Goal: Transaction & Acquisition: Download file/media

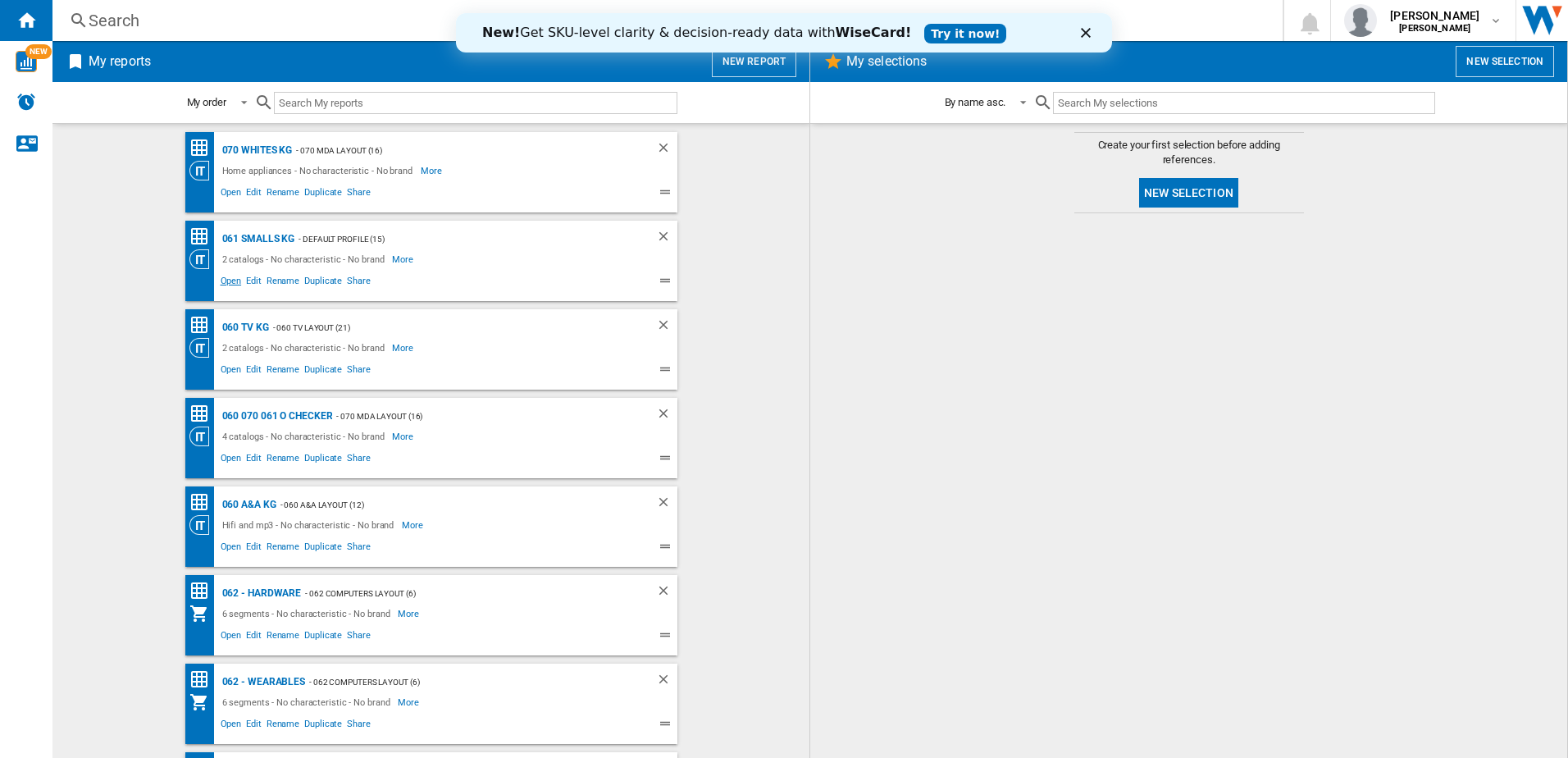
click at [226, 280] on span "Open" at bounding box center [231, 283] width 26 height 20
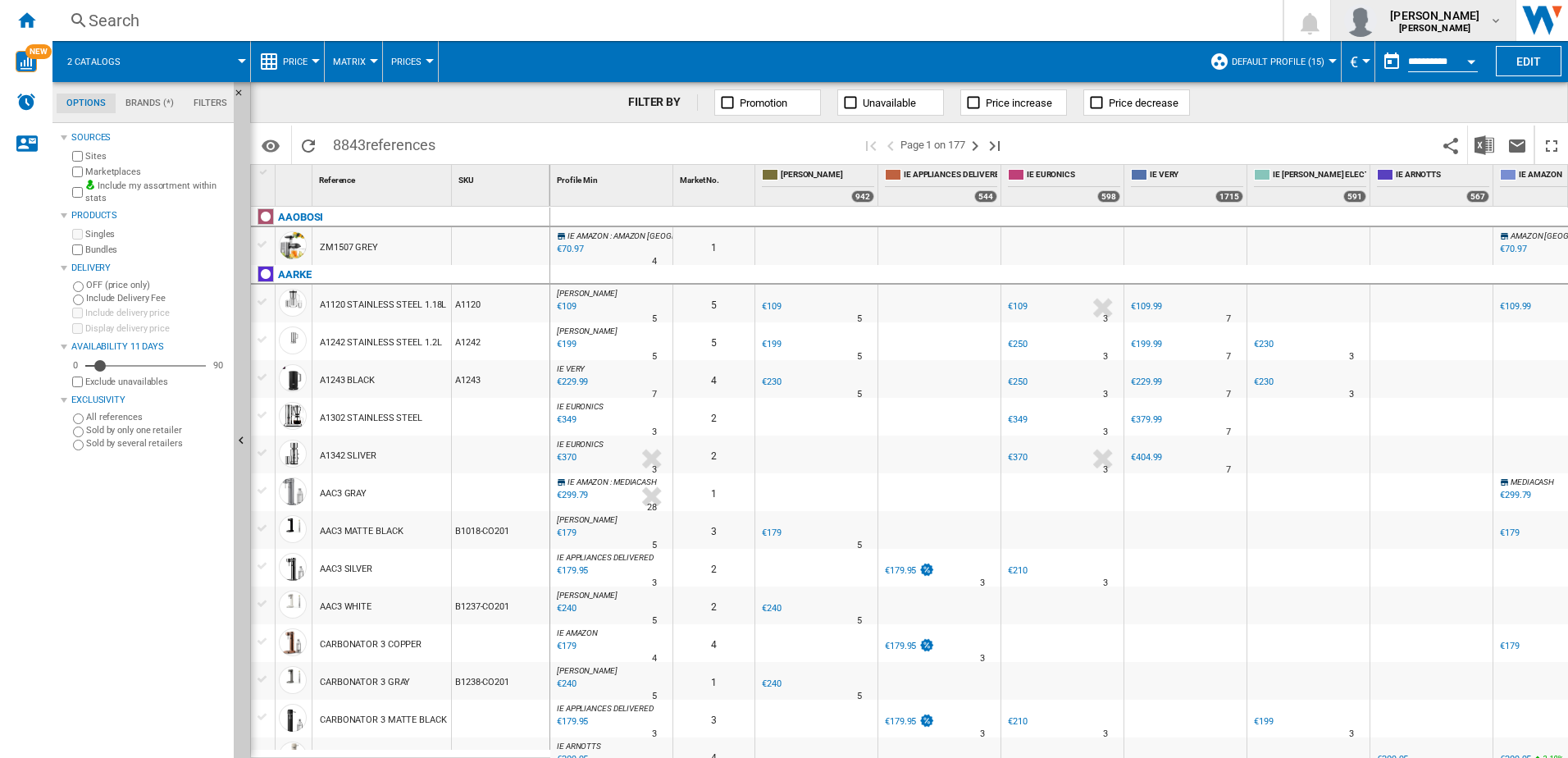
click at [1459, 24] on b "[PERSON_NAME]" at bounding box center [1434, 28] width 71 height 10
click at [1169, 25] on md-backdrop at bounding box center [784, 379] width 1568 height 758
click at [1476, 144] on img "Download in Excel" at bounding box center [1484, 145] width 20 height 20
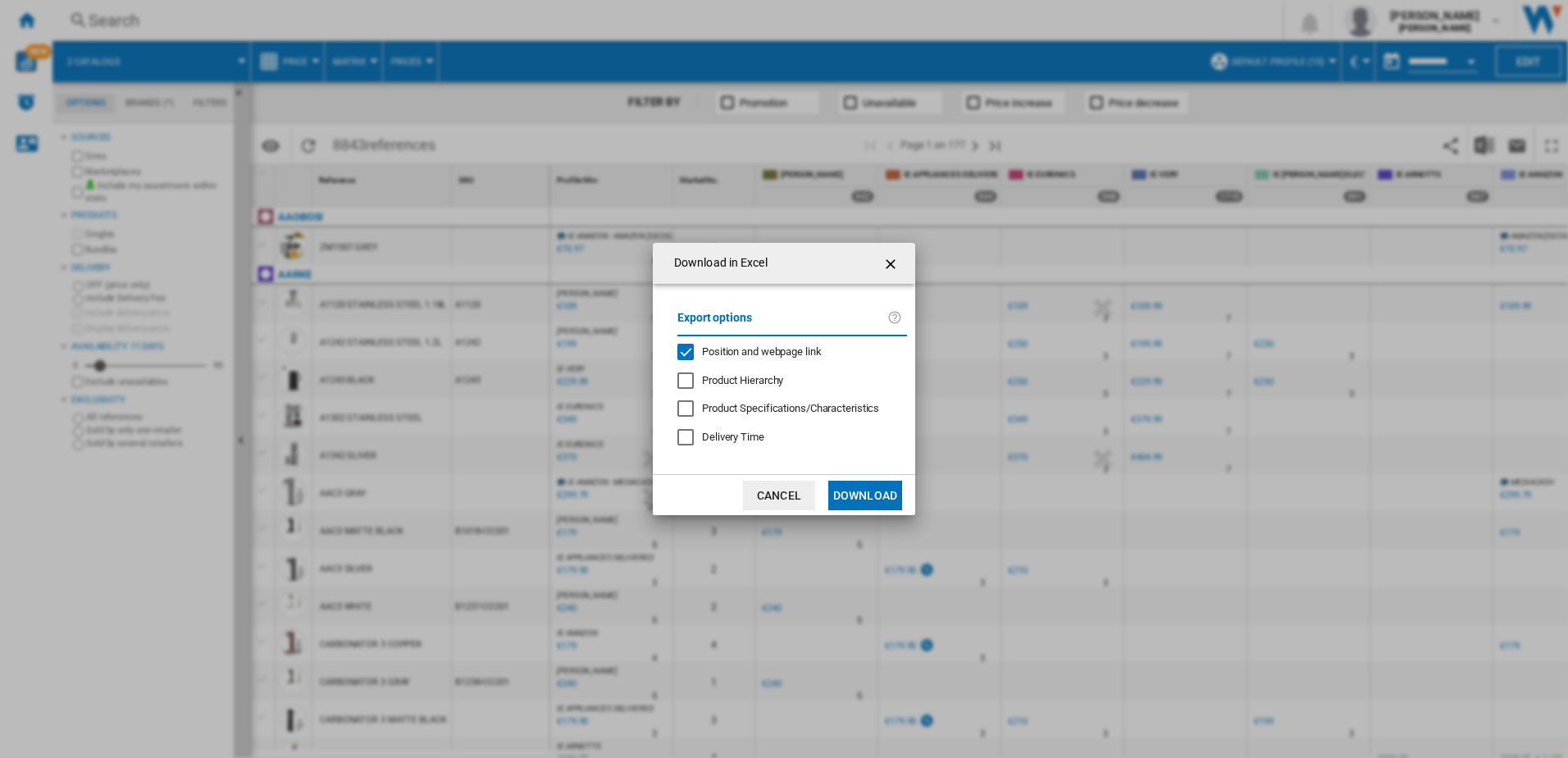
click at [856, 502] on button "Download" at bounding box center [864, 496] width 74 height 30
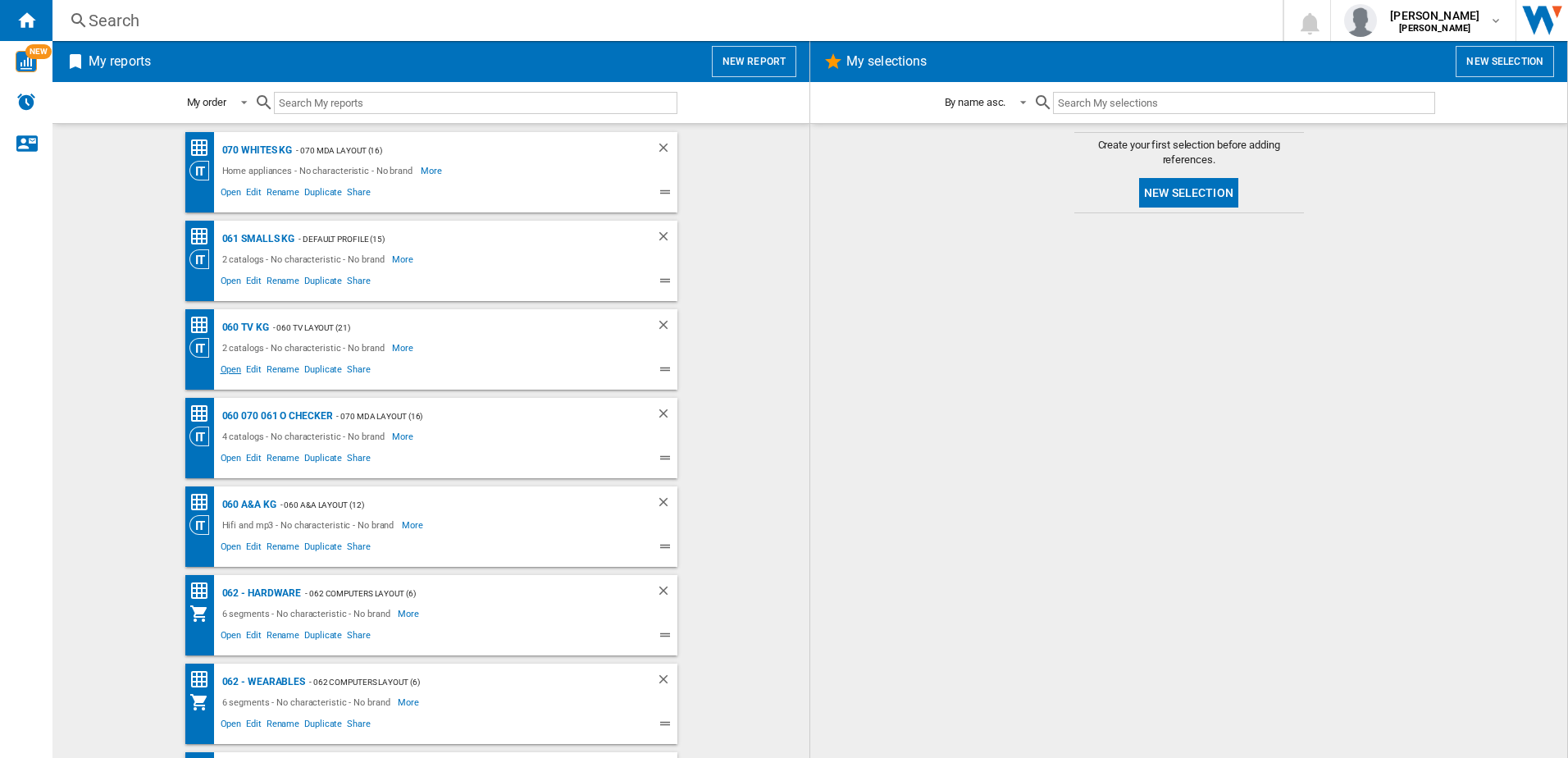
click at [226, 366] on span "Open" at bounding box center [231, 372] width 26 height 20
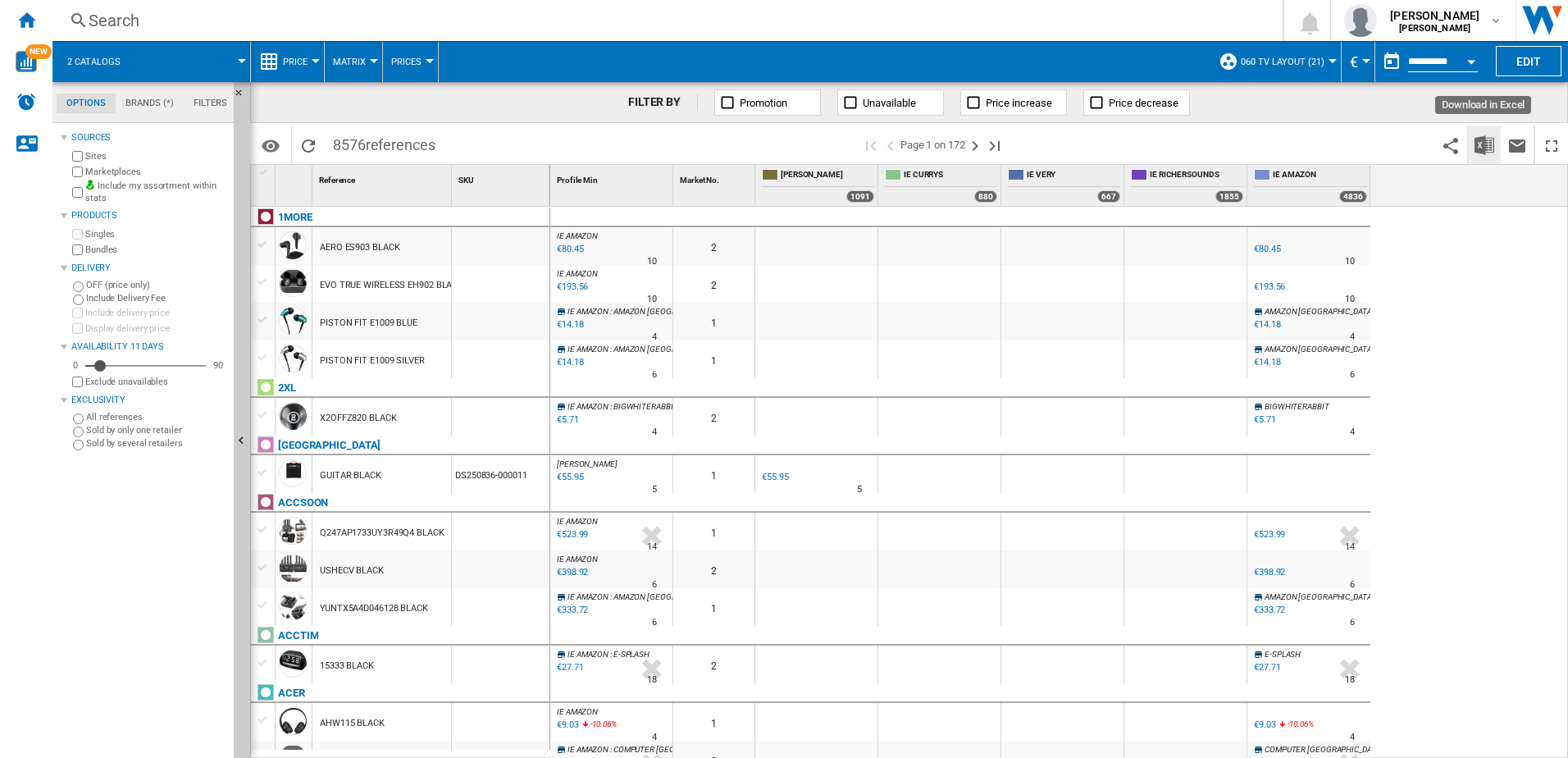
click at [1497, 143] on button "Download in Excel" at bounding box center [1484, 145] width 33 height 38
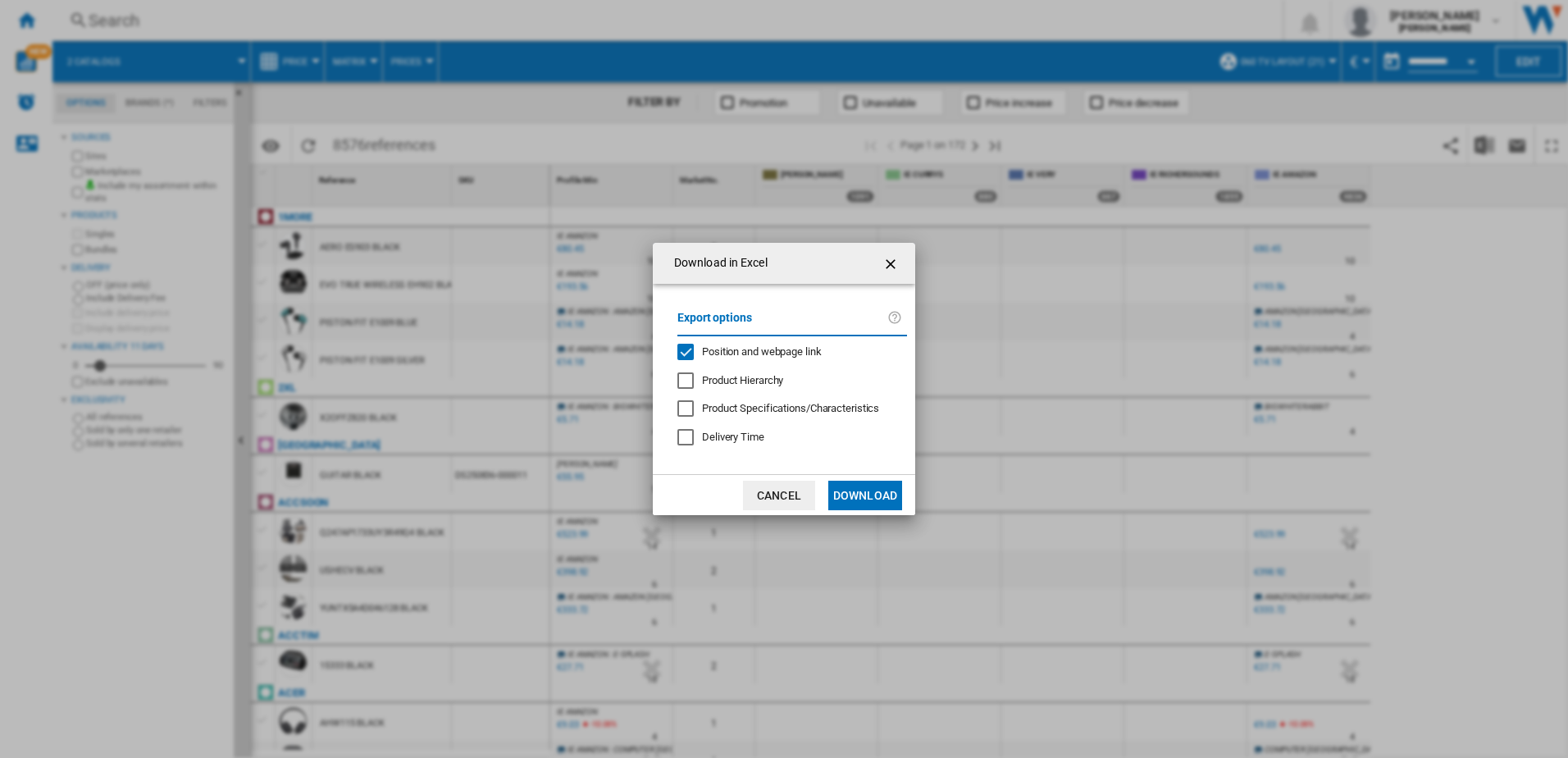
click at [890, 488] on button "Download" at bounding box center [864, 496] width 74 height 30
